Goal: Communication & Community: Ask a question

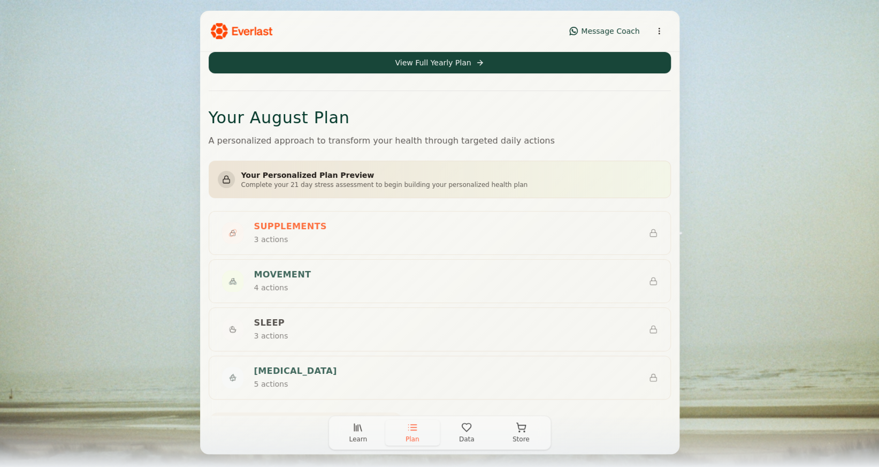
scroll to position [194, 0]
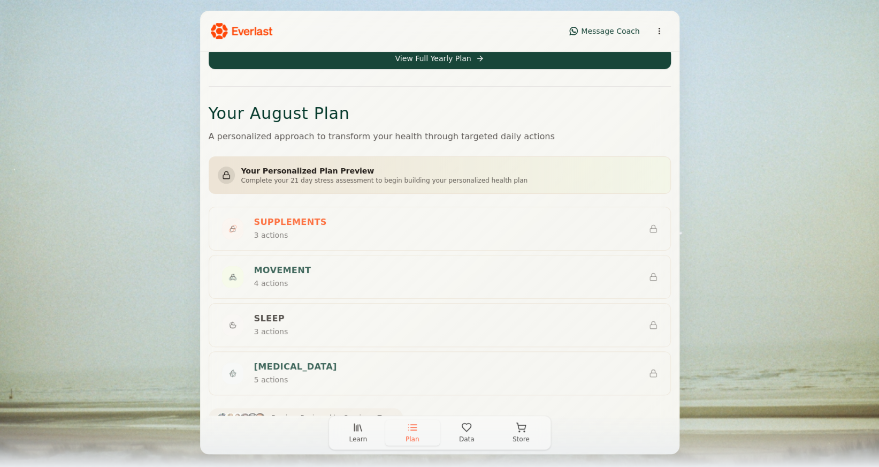
click at [464, 434] on span "Data" at bounding box center [467, 438] width 16 height 9
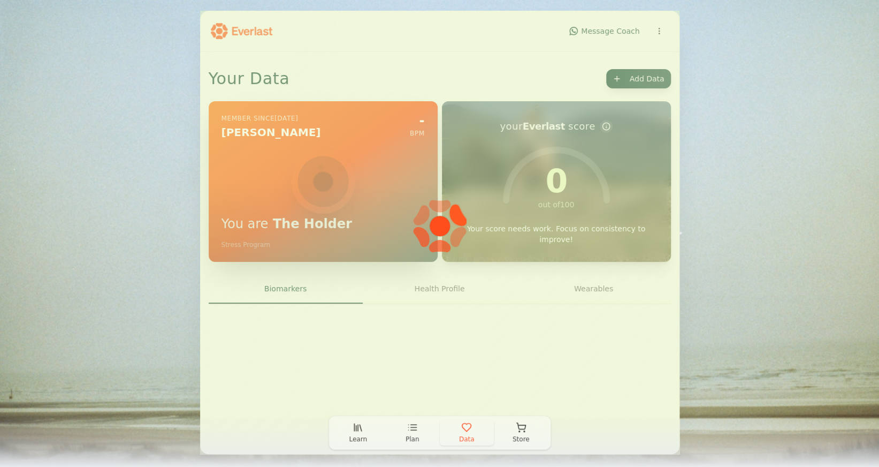
scroll to position [0, 0]
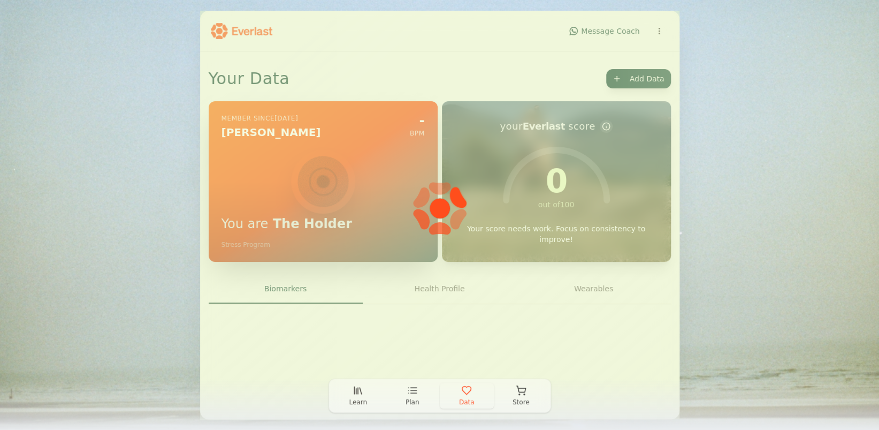
click at [467, 394] on icon "button" at bounding box center [466, 390] width 11 height 11
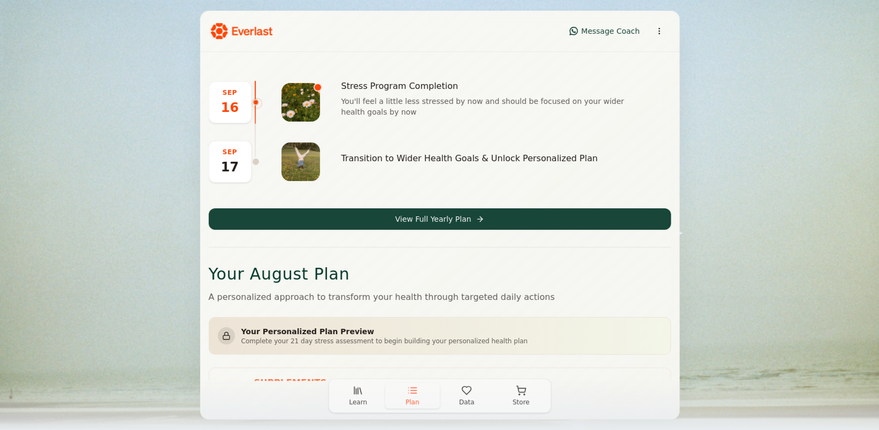
scroll to position [37, 0]
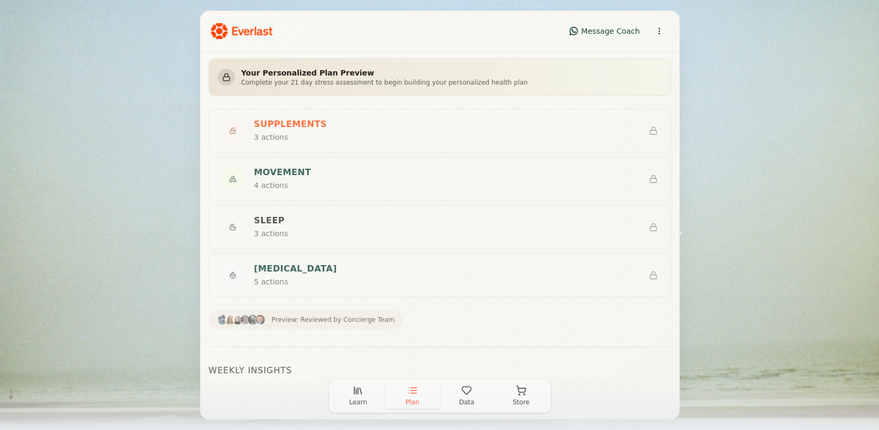
click at [351, 401] on span "Learn" at bounding box center [358, 402] width 18 height 9
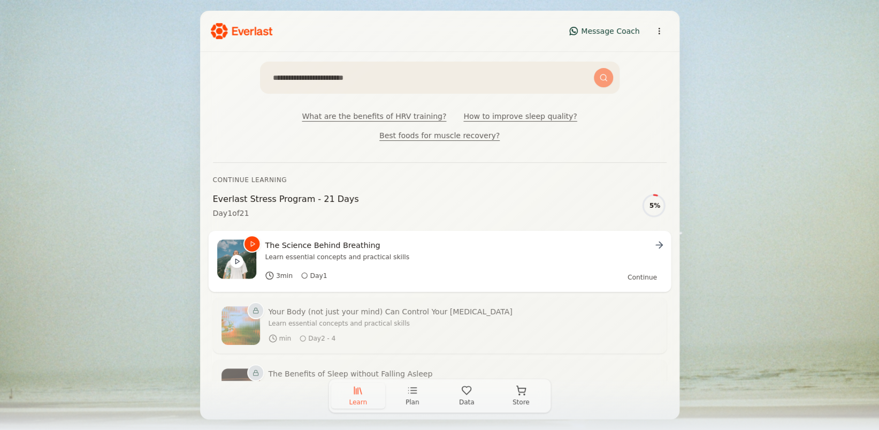
scroll to position [99, 0]
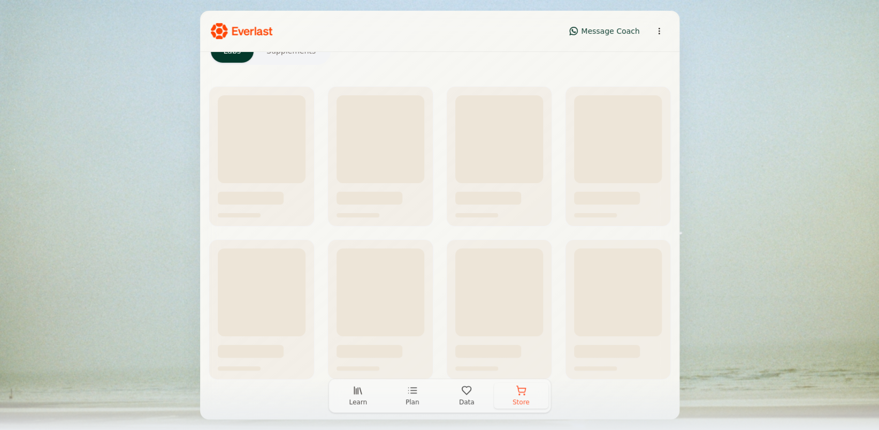
click at [529, 392] on button "Store" at bounding box center [521, 396] width 55 height 26
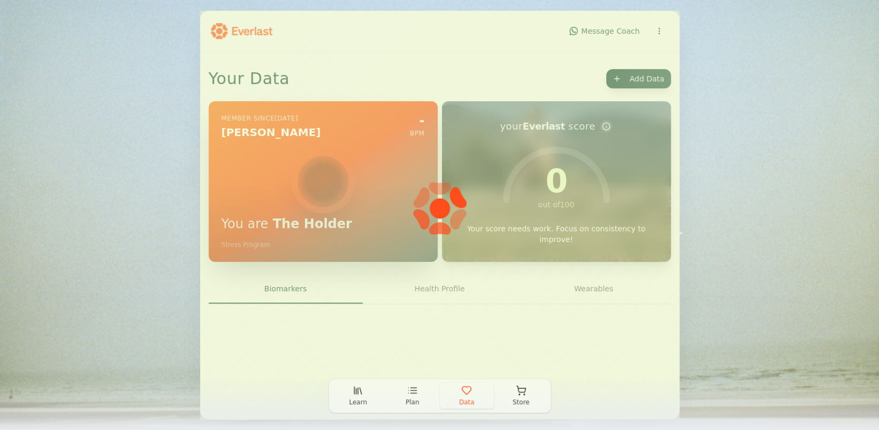
click at [470, 393] on icon "button" at bounding box center [466, 390] width 11 height 11
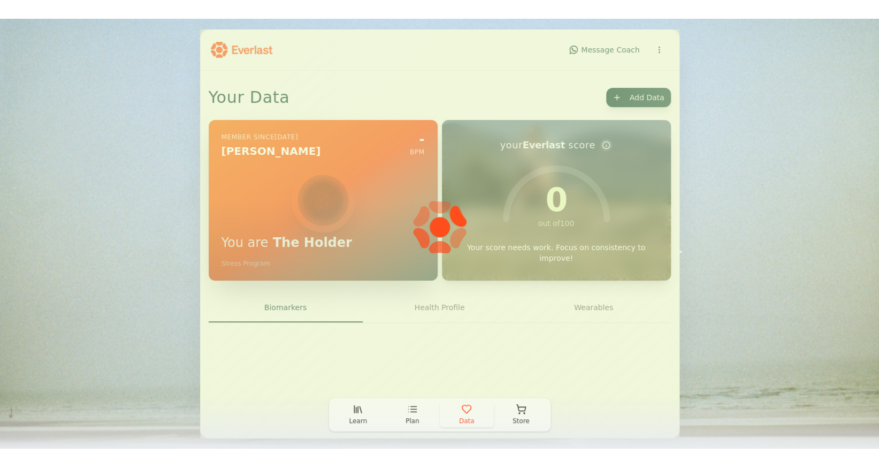
scroll to position [0, 0]
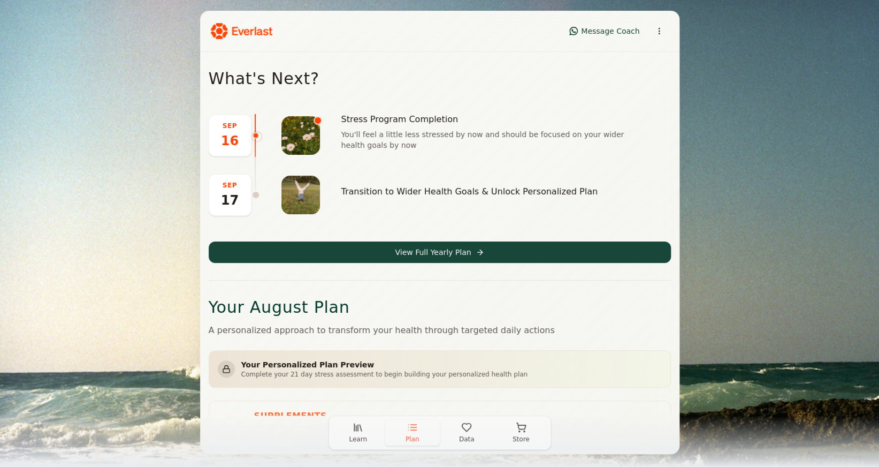
click at [356, 444] on button "Learn" at bounding box center [358, 432] width 55 height 26
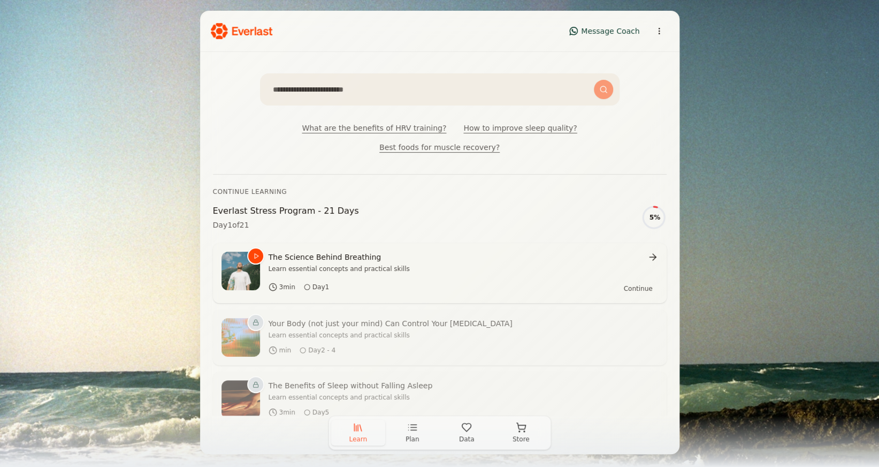
scroll to position [29, 0]
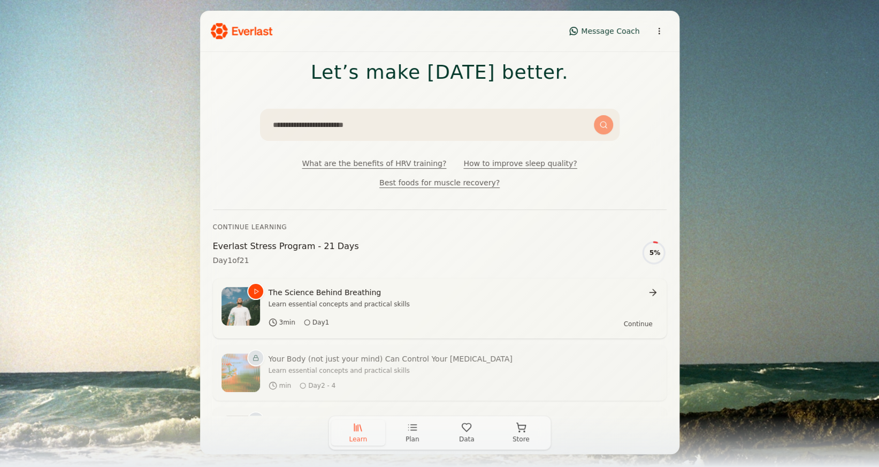
click at [604, 29] on span "Message Coach" at bounding box center [610, 31] width 58 height 11
